Goal: Task Accomplishment & Management: Manage account settings

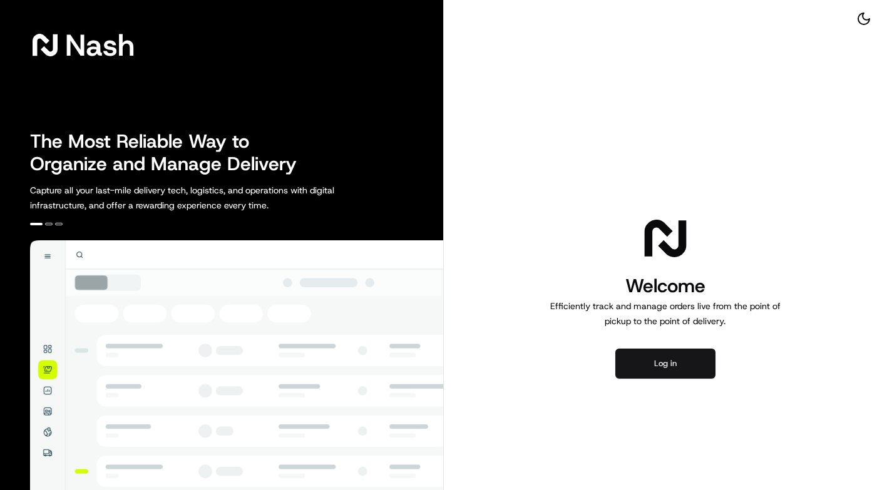
click at [658, 373] on button "Log in" at bounding box center [666, 364] width 100 height 30
